Goal: Task Accomplishment & Management: Use online tool/utility

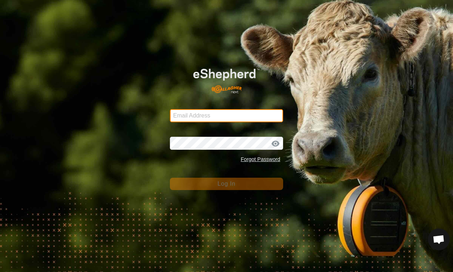
type input "[EMAIL_ADDRESS][DOMAIN_NAME]"
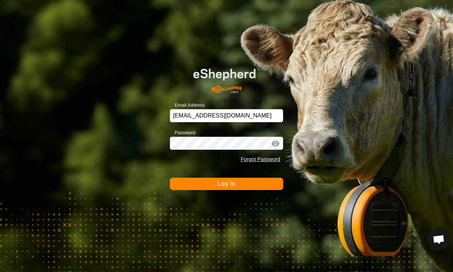
click at [227, 184] on span "Log In" at bounding box center [226, 184] width 18 height 6
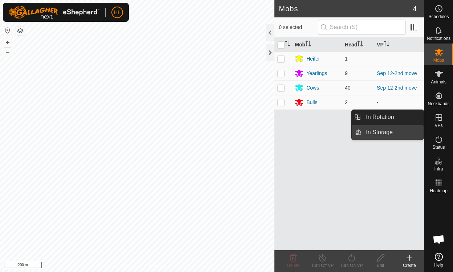
click at [387, 135] on link "In Storage" at bounding box center [392, 132] width 62 height 15
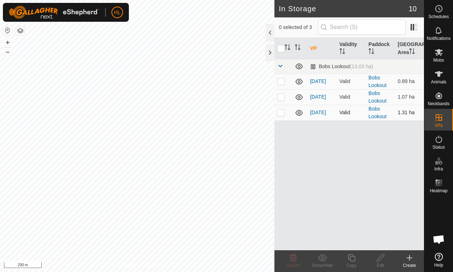
click at [300, 112] on icon at bounding box center [299, 112] width 9 height 9
click at [280, 98] on p-checkbox at bounding box center [280, 97] width 7 height 6
checkbox input "false"
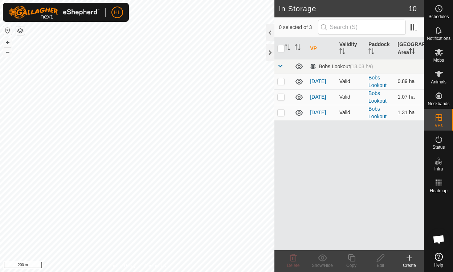
click at [281, 79] on p-checkbox at bounding box center [280, 81] width 7 height 6
checkbox input "false"
click at [279, 66] on span at bounding box center [280, 66] width 6 height 6
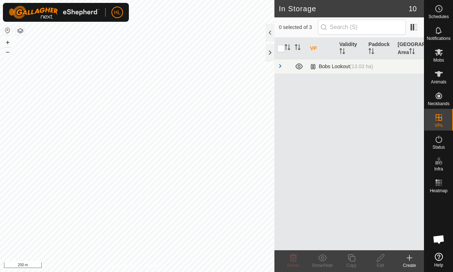
click at [279, 66] on span at bounding box center [280, 66] width 6 height 6
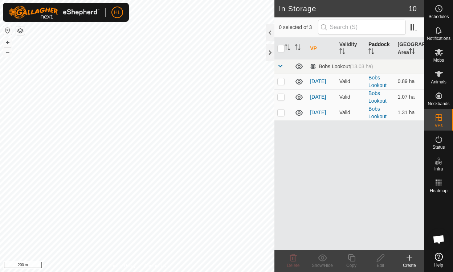
click at [369, 50] on icon "Activate to sort" at bounding box center [371, 51] width 6 height 6
click at [370, 50] on icon "Activate to sort" at bounding box center [371, 51] width 6 height 6
click at [369, 50] on icon "Activate to sort" at bounding box center [371, 51] width 6 height 6
click at [370, 51] on icon "Activate to sort" at bounding box center [371, 51] width 6 height 6
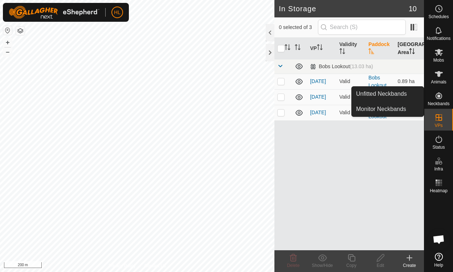
click at [412, 50] on icon "Activate to sort" at bounding box center [412, 51] width 6 height 6
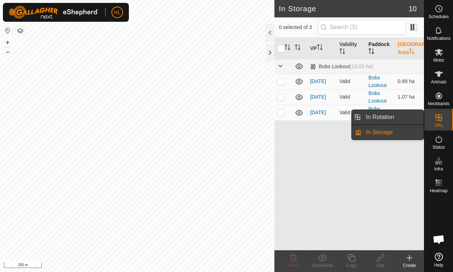
click at [393, 120] on link "In Rotation" at bounding box center [392, 117] width 62 height 15
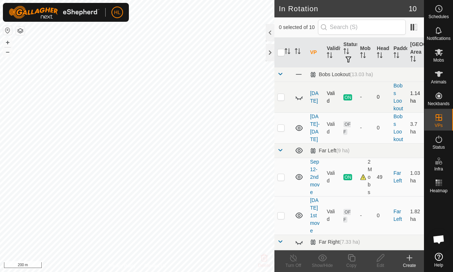
click at [299, 96] on icon at bounding box center [299, 97] width 9 height 9
click at [298, 98] on icon at bounding box center [298, 97] width 7 height 6
click at [298, 127] on icon at bounding box center [299, 128] width 9 height 9
click at [298, 176] on icon at bounding box center [298, 177] width 7 height 6
click at [298, 175] on icon at bounding box center [299, 177] width 9 height 9
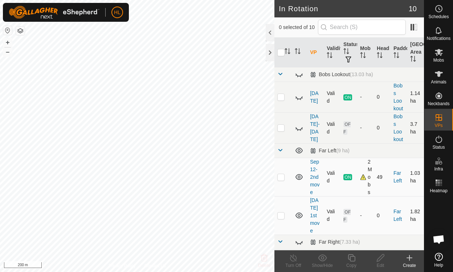
click at [301, 213] on icon at bounding box center [299, 215] width 9 height 9
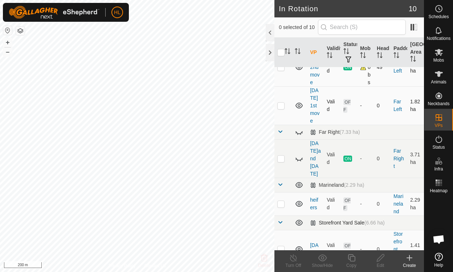
scroll to position [109, 0]
click at [297, 155] on icon at bounding box center [299, 159] width 9 height 9
click at [281, 157] on p-checkbox at bounding box center [280, 160] width 7 height 6
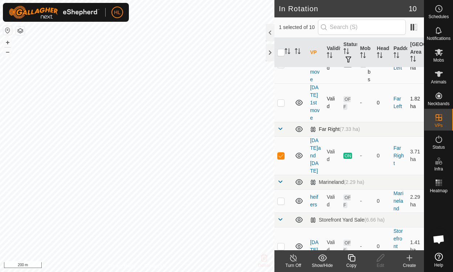
scroll to position [114, 0]
click at [298, 152] on icon at bounding box center [298, 155] width 7 height 6
click at [298, 151] on icon at bounding box center [299, 155] width 9 height 9
click at [283, 152] on p-checkbox at bounding box center [280, 155] width 7 height 6
checkbox input "false"
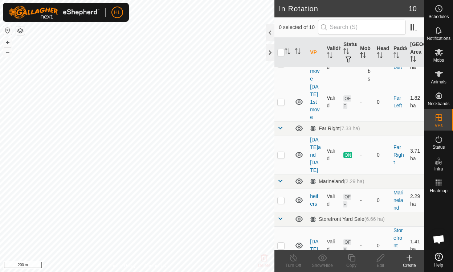
click at [299, 151] on icon at bounding box center [299, 155] width 9 height 9
click at [300, 128] on icon at bounding box center [299, 128] width 9 height 9
click at [299, 127] on icon at bounding box center [299, 128] width 9 height 9
click at [410, 258] on icon at bounding box center [409, 258] width 5 height 0
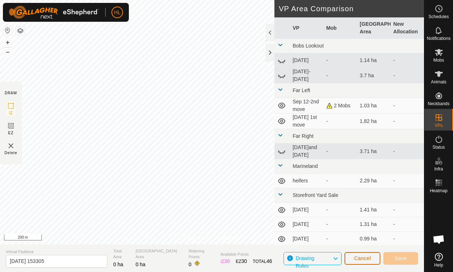
click at [366, 258] on span "Cancel" at bounding box center [362, 258] width 17 height 6
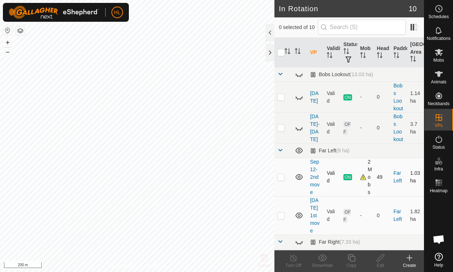
click at [280, 177] on p-checkbox at bounding box center [280, 177] width 7 height 6
click at [279, 178] on p-checkbox at bounding box center [280, 177] width 7 height 6
checkbox input "false"
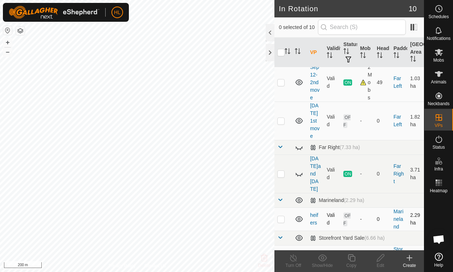
scroll to position [109, 0]
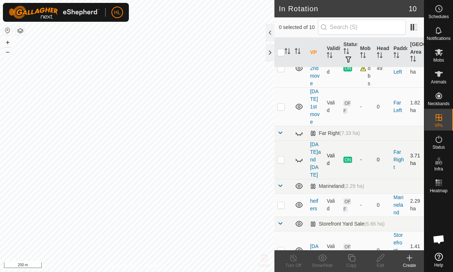
click at [297, 155] on icon at bounding box center [299, 159] width 9 height 9
click at [410, 257] on icon at bounding box center [409, 258] width 9 height 9
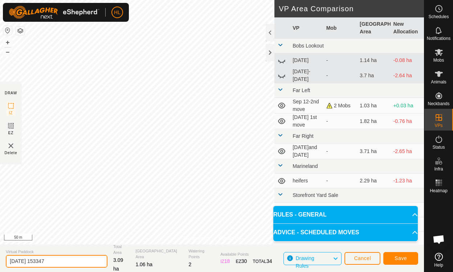
click at [61, 261] on input "[DATE] 153347" at bounding box center [57, 261] width 102 height 13
type input "2025-09-131st move"
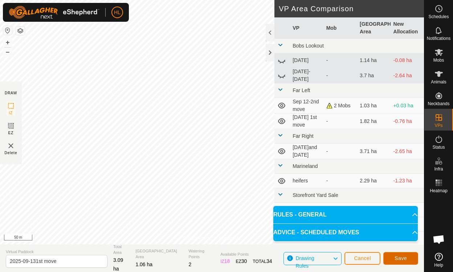
click at [401, 258] on span "Save" at bounding box center [400, 258] width 12 height 6
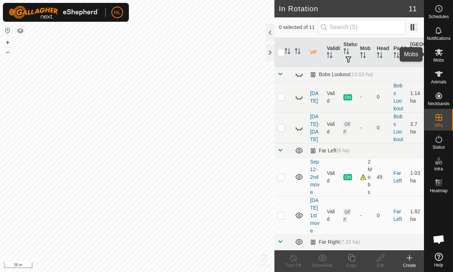
click at [435, 53] on icon at bounding box center [438, 52] width 9 height 9
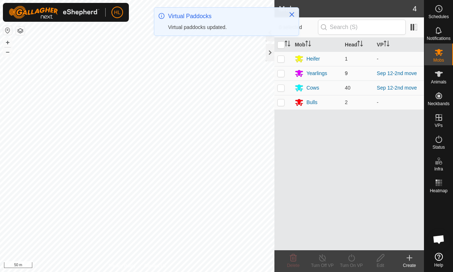
click at [282, 72] on p-checkbox at bounding box center [280, 73] width 7 height 6
checkbox input "true"
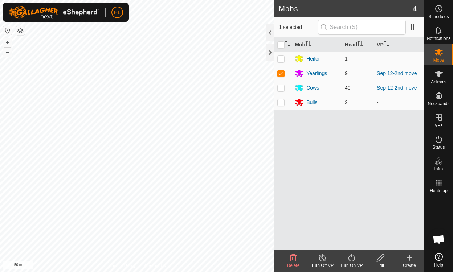
click at [279, 88] on p-checkbox at bounding box center [280, 88] width 7 height 6
checkbox input "true"
click at [352, 258] on icon at bounding box center [351, 258] width 9 height 9
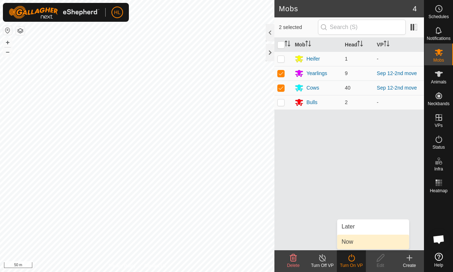
click at [350, 241] on link "Now" at bounding box center [373, 242] width 72 height 15
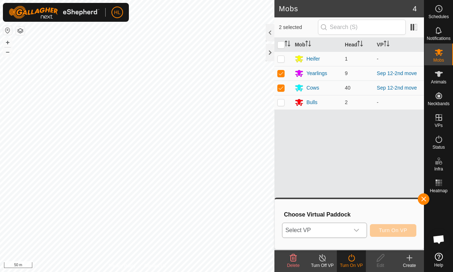
click at [359, 230] on icon "dropdown trigger" at bounding box center [356, 230] width 6 height 6
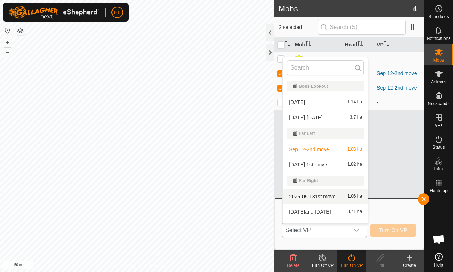
click at [316, 194] on li "2025-09-131st move 1.06 ha" at bounding box center [325, 196] width 85 height 15
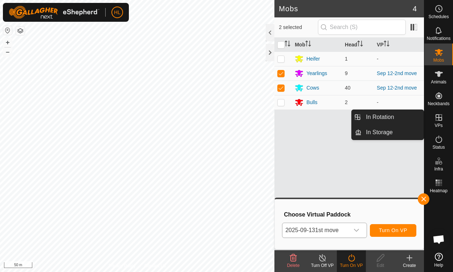
click at [439, 115] on icon at bounding box center [438, 117] width 7 height 7
click at [438, 117] on icon at bounding box center [438, 117] width 7 height 7
click at [372, 118] on link "In Rotation" at bounding box center [392, 117] width 62 height 15
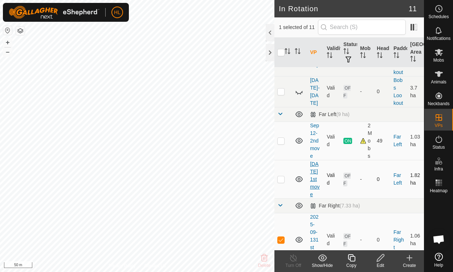
scroll to position [73, 0]
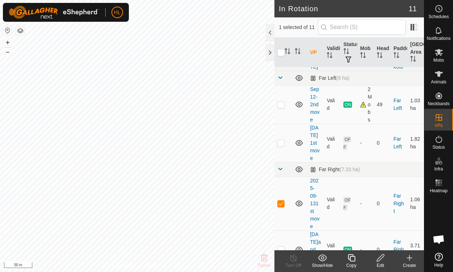
click at [380, 256] on icon at bounding box center [380, 257] width 7 height 7
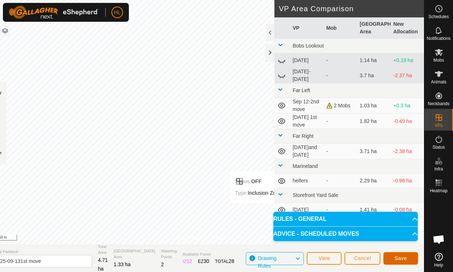
click at [402, 258] on span "Save" at bounding box center [400, 258] width 12 height 6
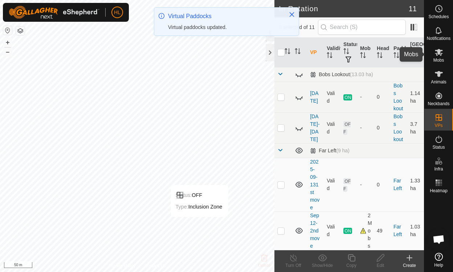
click at [439, 56] on icon at bounding box center [438, 52] width 9 height 9
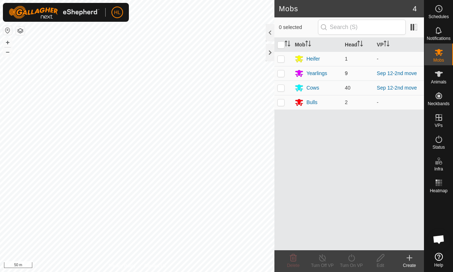
click at [282, 75] on p-checkbox at bounding box center [280, 73] width 7 height 6
checkbox input "true"
click at [280, 85] on p-checkbox at bounding box center [280, 88] width 7 height 6
checkbox input "true"
click at [350, 258] on icon at bounding box center [351, 258] width 9 height 9
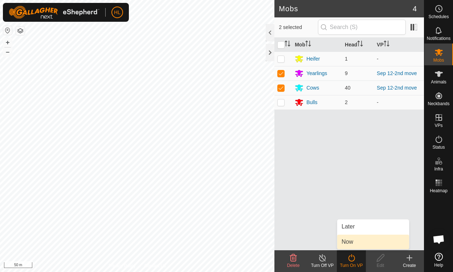
click at [344, 240] on link "Now" at bounding box center [373, 242] width 72 height 15
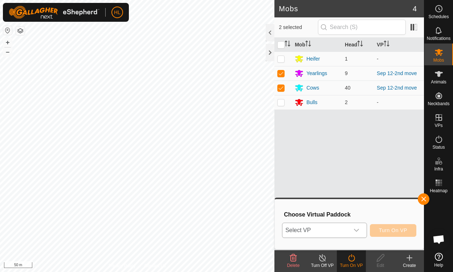
click at [358, 229] on icon "dropdown trigger" at bounding box center [356, 230] width 6 height 6
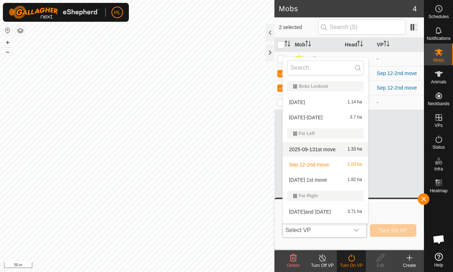
click at [312, 149] on li "2025-09-131st move 1.33 ha" at bounding box center [325, 149] width 85 height 15
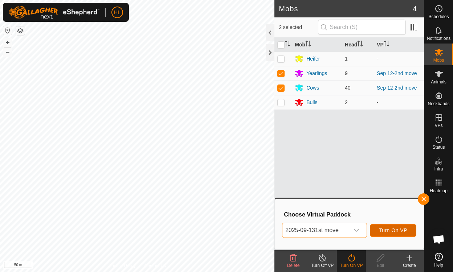
click at [393, 229] on span "Turn On VP" at bounding box center [393, 230] width 28 height 6
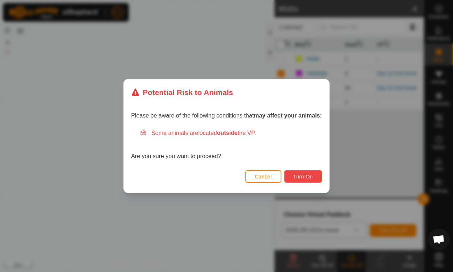
click at [301, 177] on span "Turn On" at bounding box center [303, 177] width 20 height 6
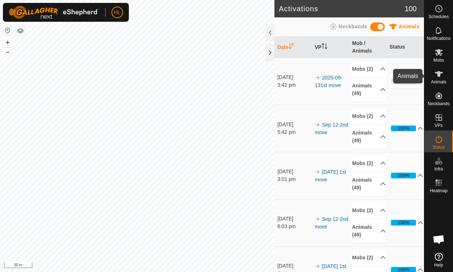
click at [437, 72] on icon at bounding box center [439, 74] width 8 height 6
